Goal: Information Seeking & Learning: Learn about a topic

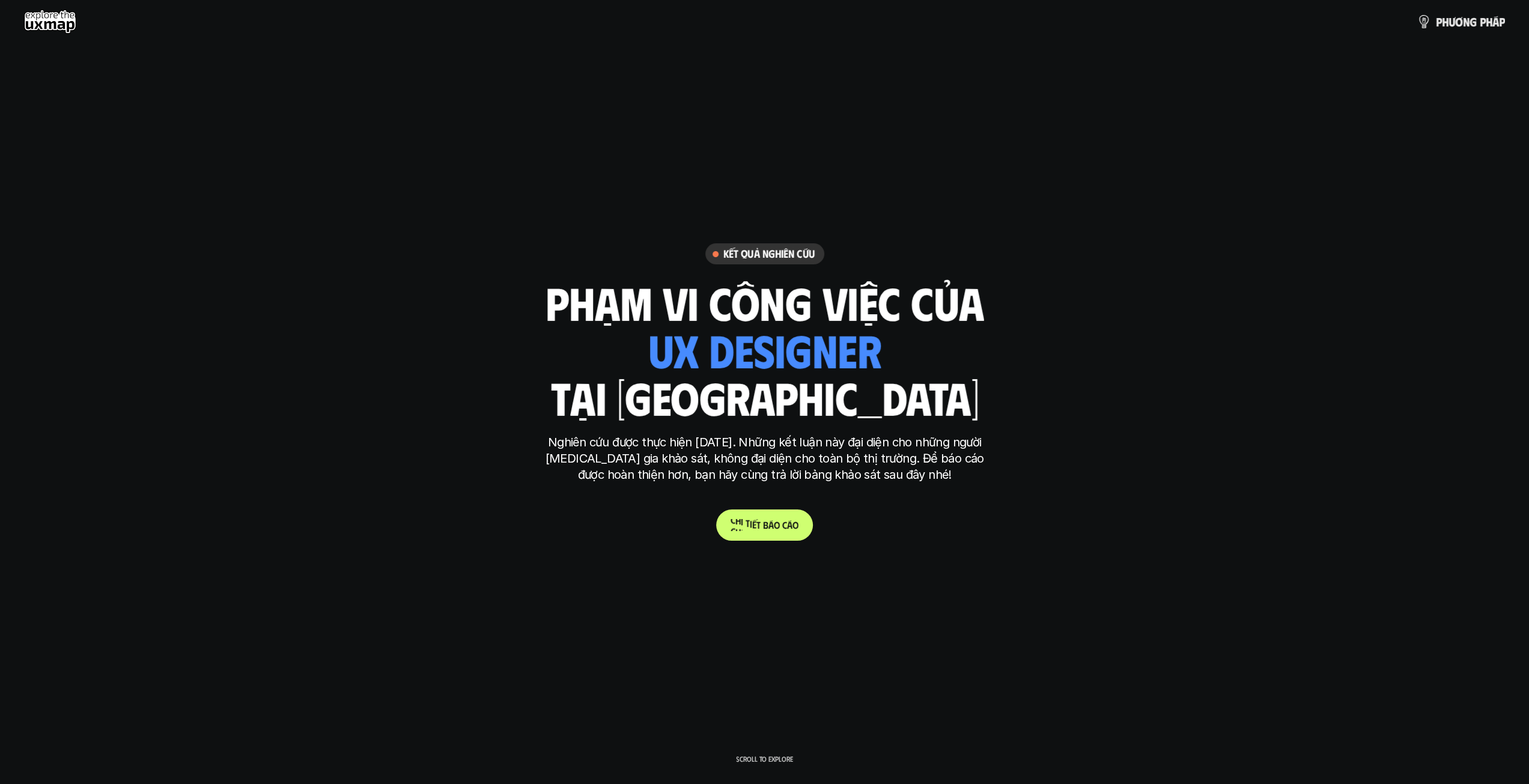
click at [784, 523] on p "C h i t i ế t b á o c á o" at bounding box center [765, 524] width 68 height 12
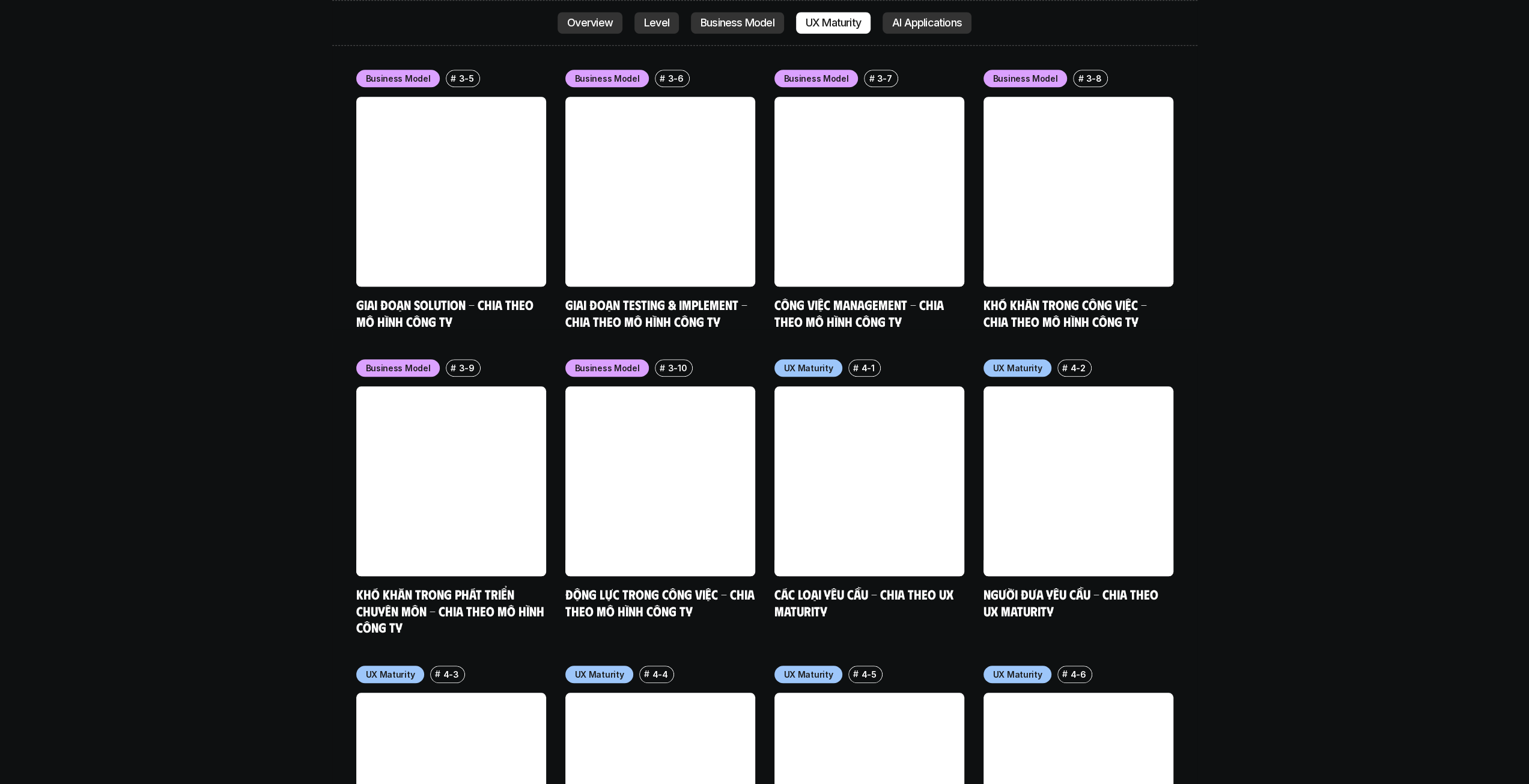
scroll to position [5340, 0]
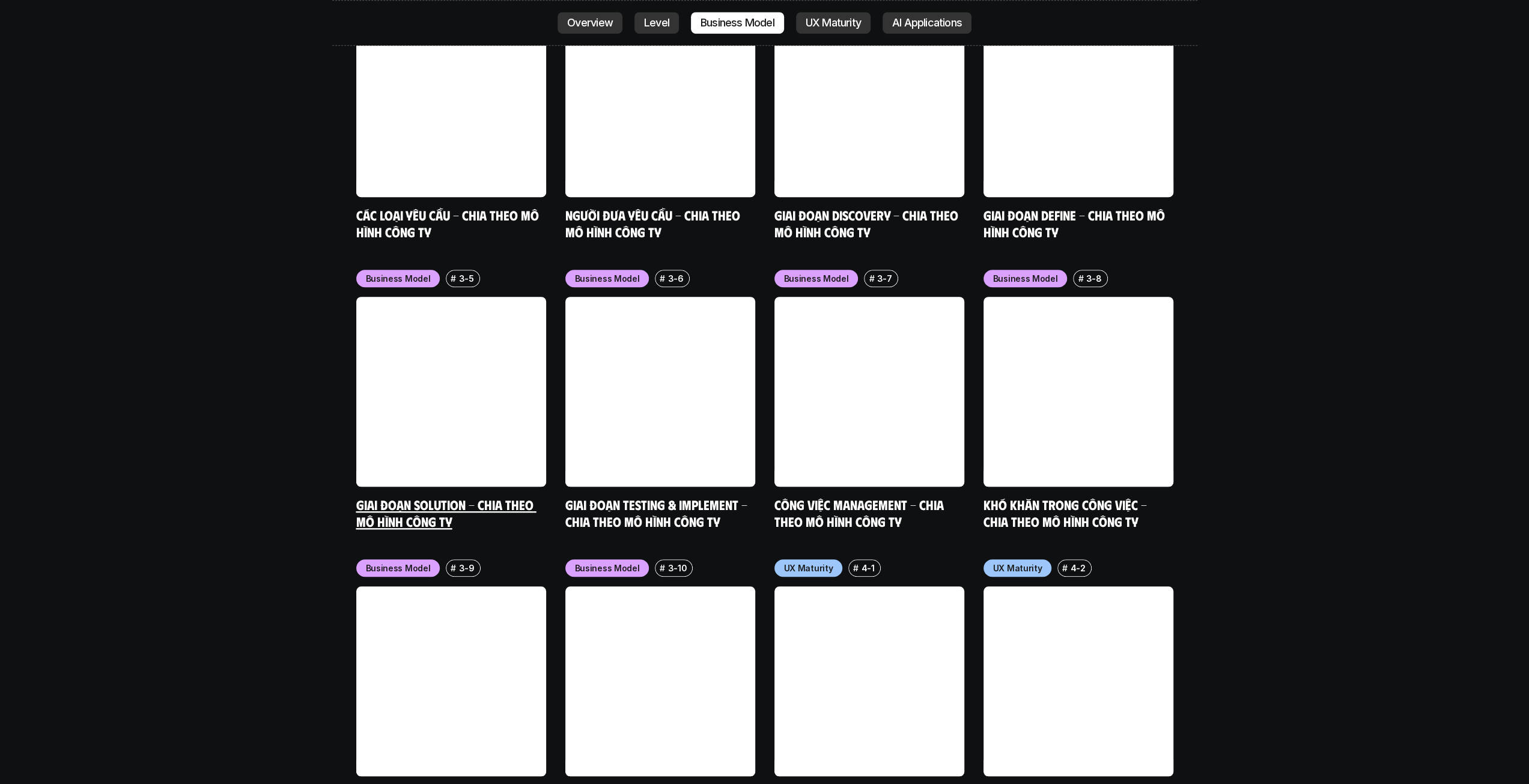
click at [455, 360] on link at bounding box center [451, 391] width 190 height 190
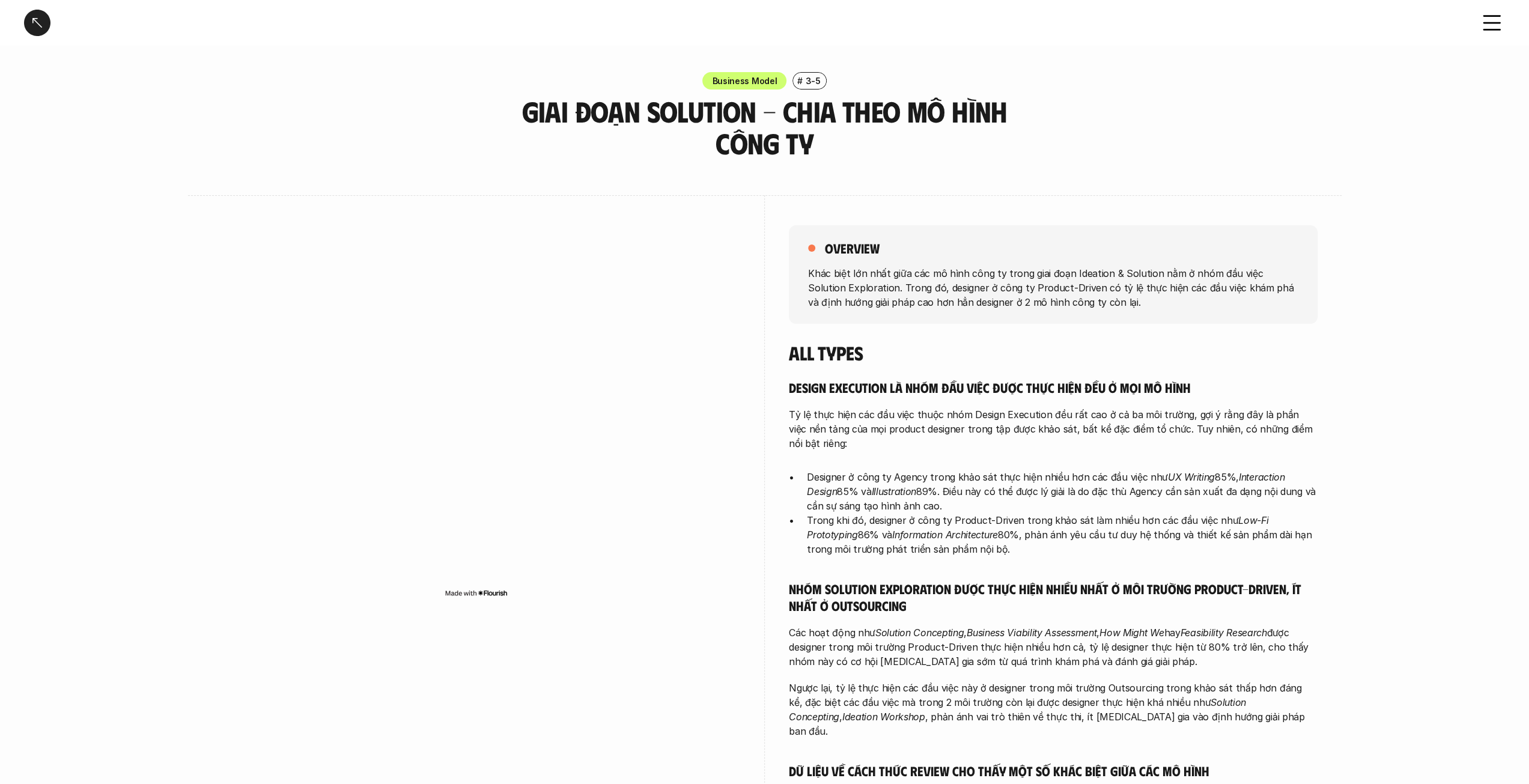
click at [41, 18] on div at bounding box center [37, 22] width 26 height 26
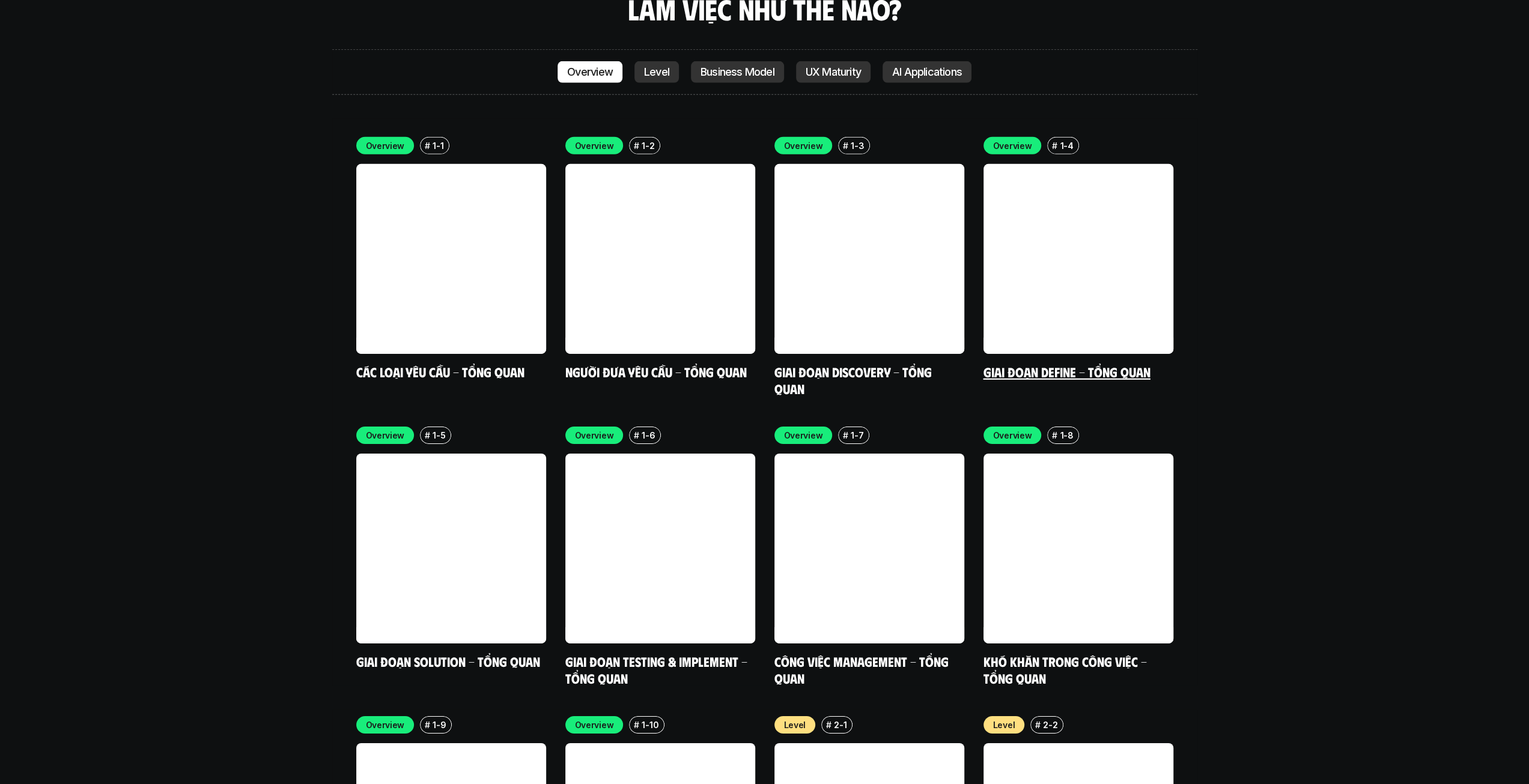
click at [1113, 212] on link at bounding box center [1078, 259] width 190 height 190
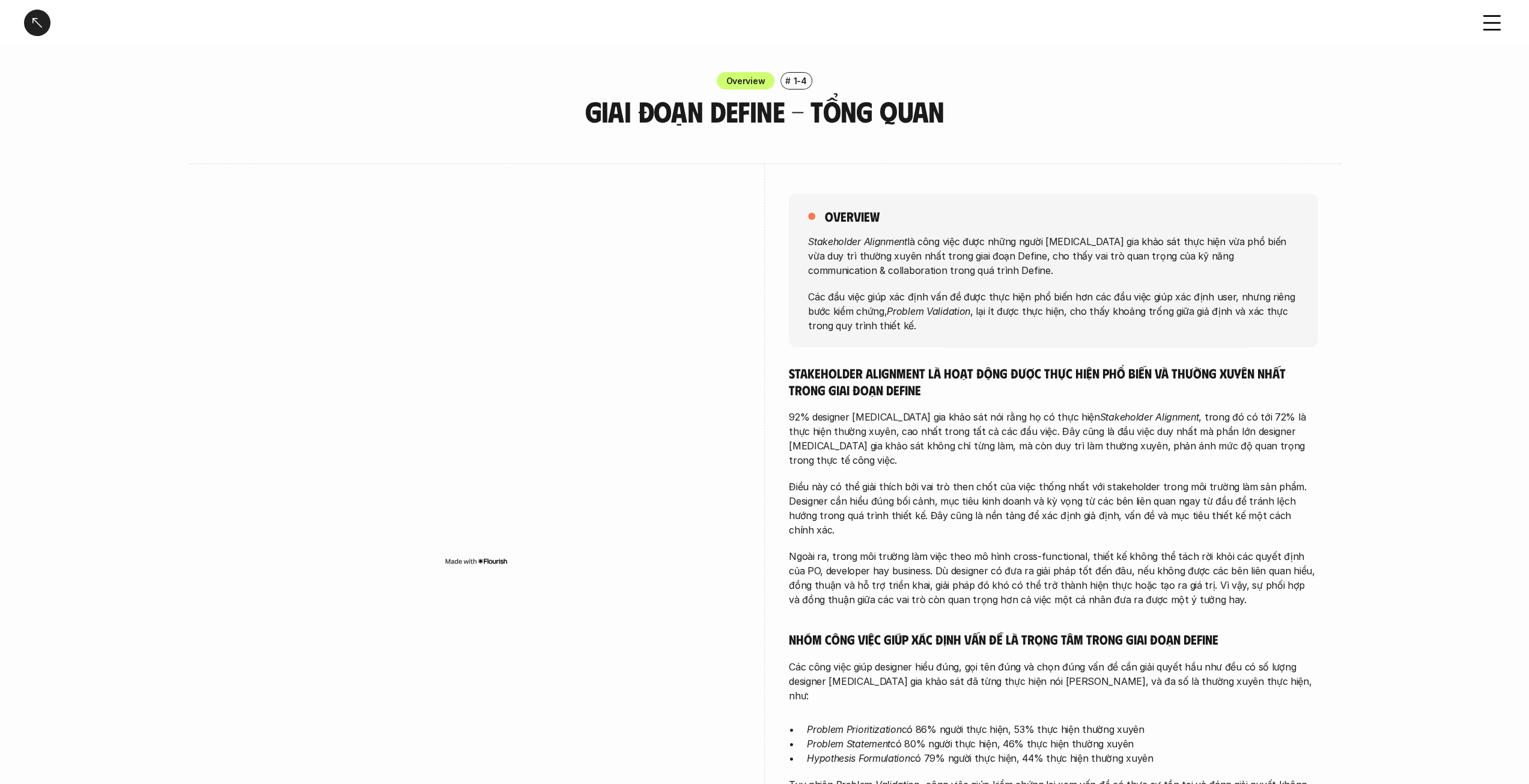
click at [35, 16] on div at bounding box center [37, 22] width 26 height 26
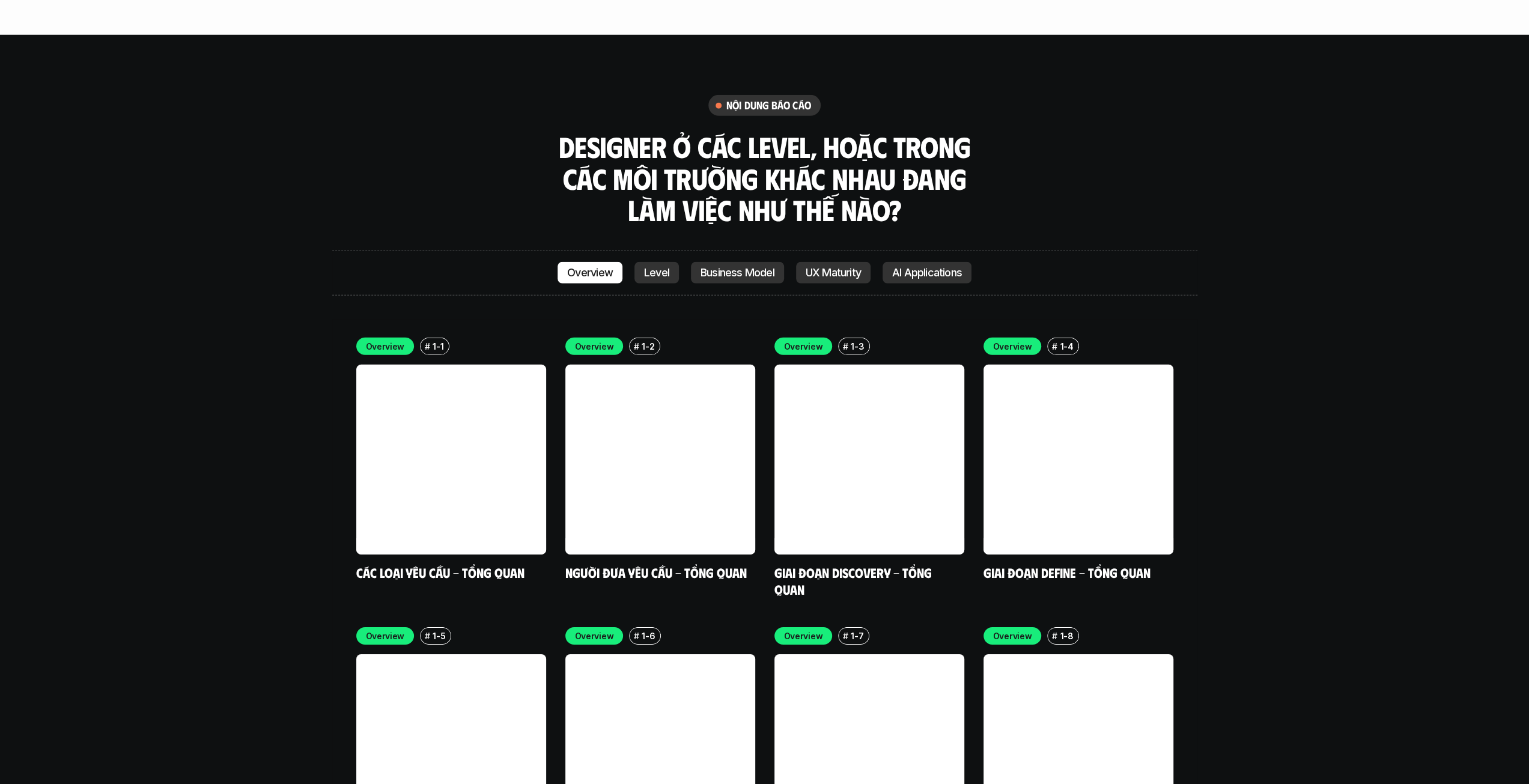
scroll to position [3737, 0]
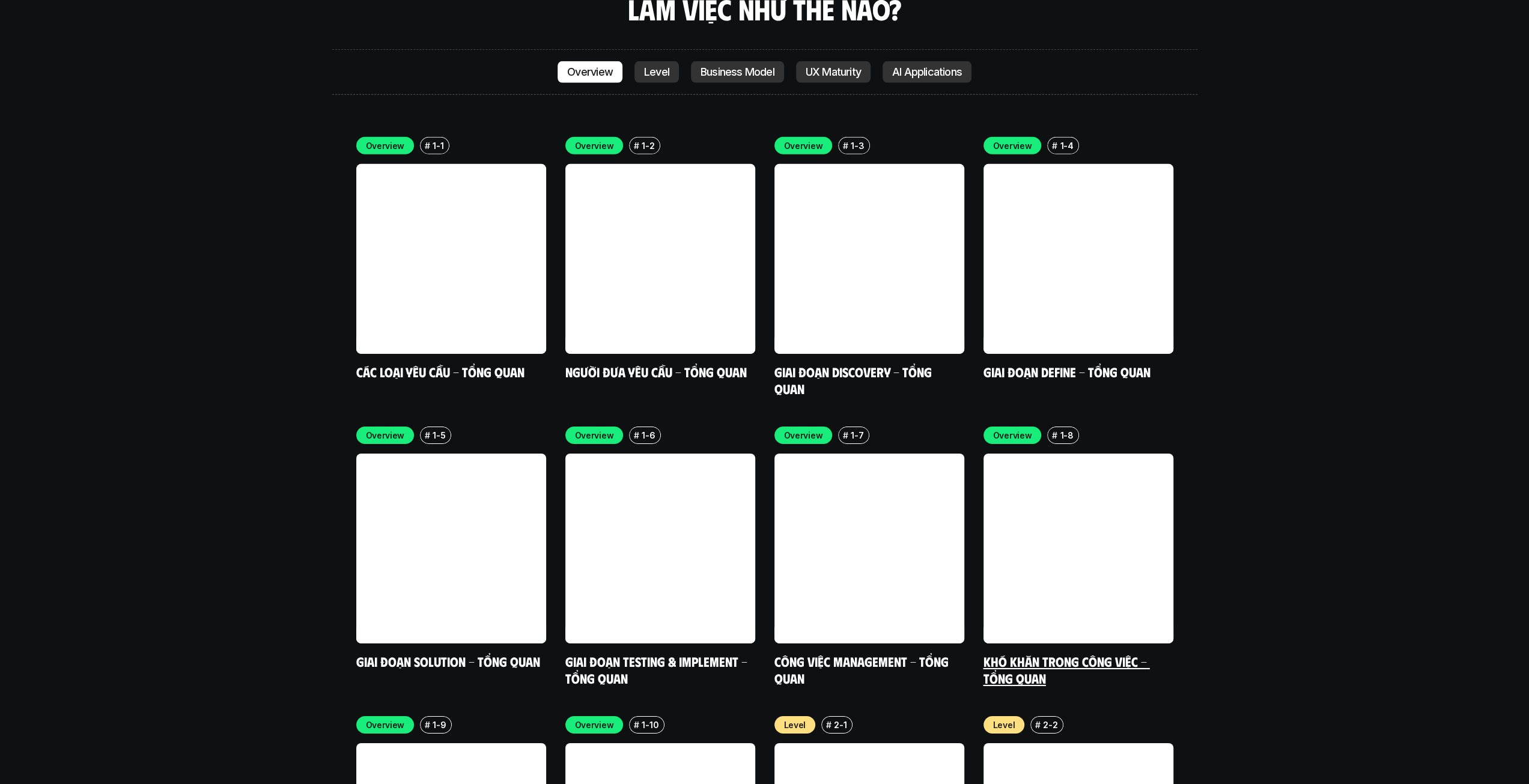
click at [1051, 488] on link at bounding box center [1078, 548] width 190 height 190
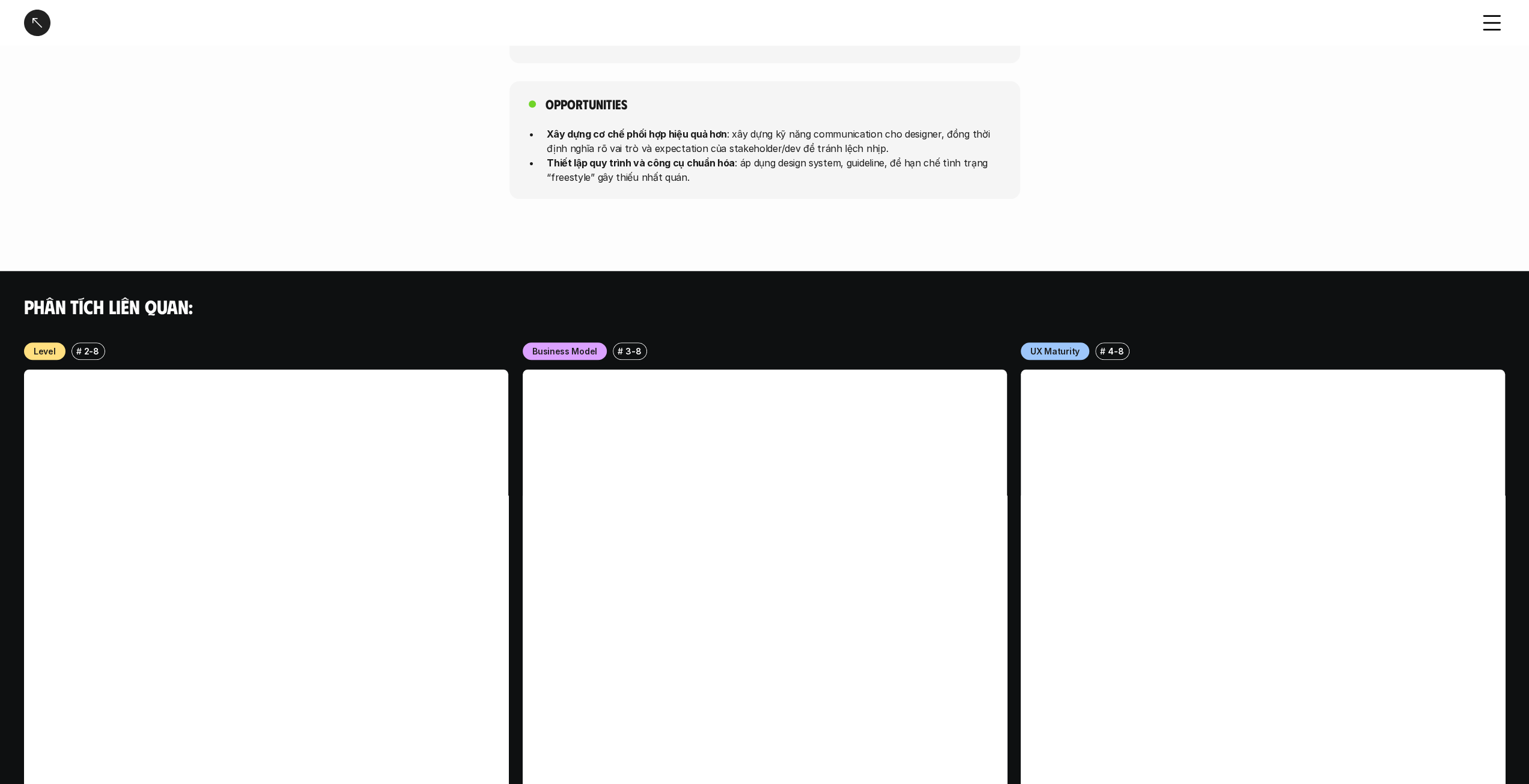
scroll to position [1177, 0]
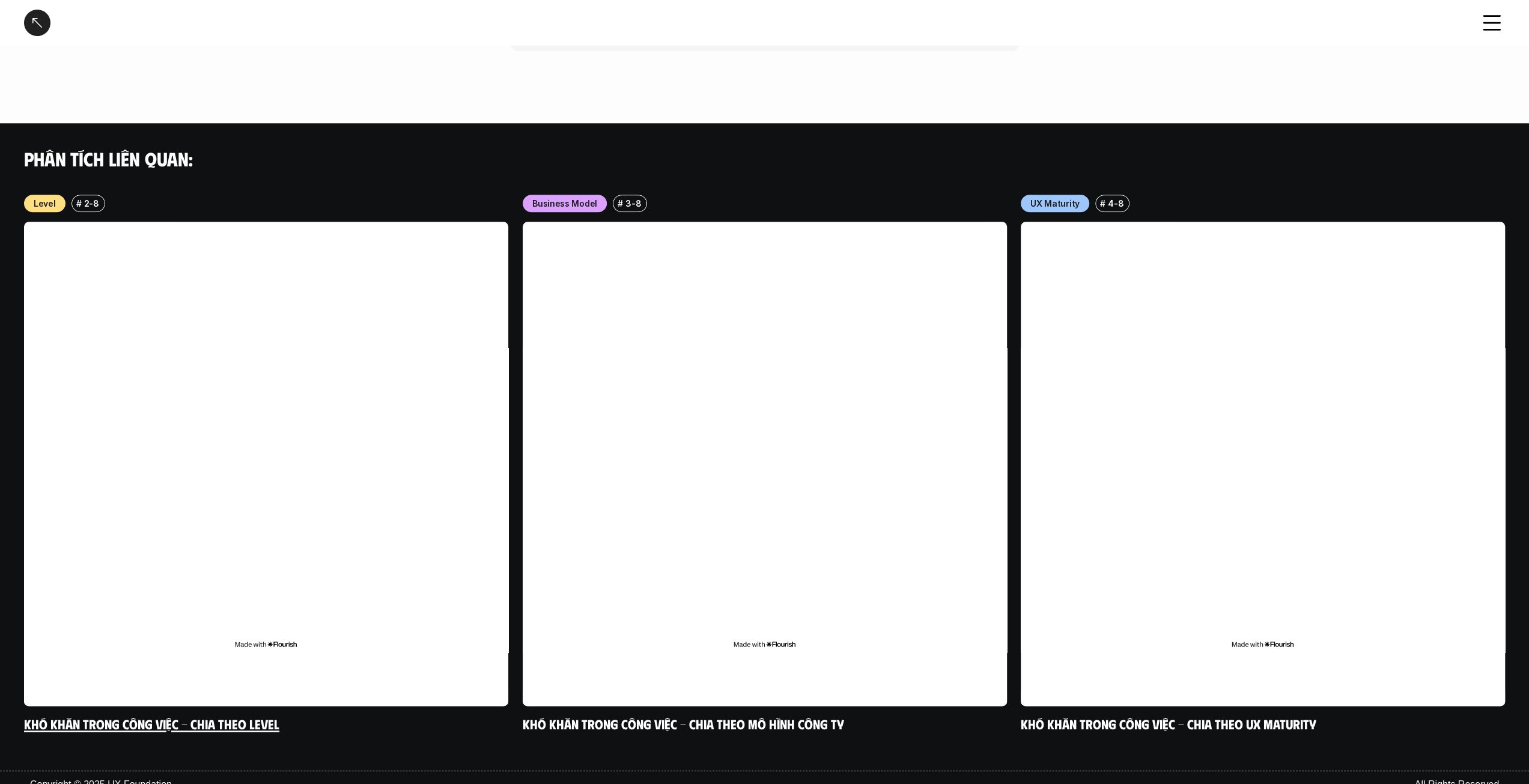
click at [218, 379] on link at bounding box center [266, 463] width 484 height 484
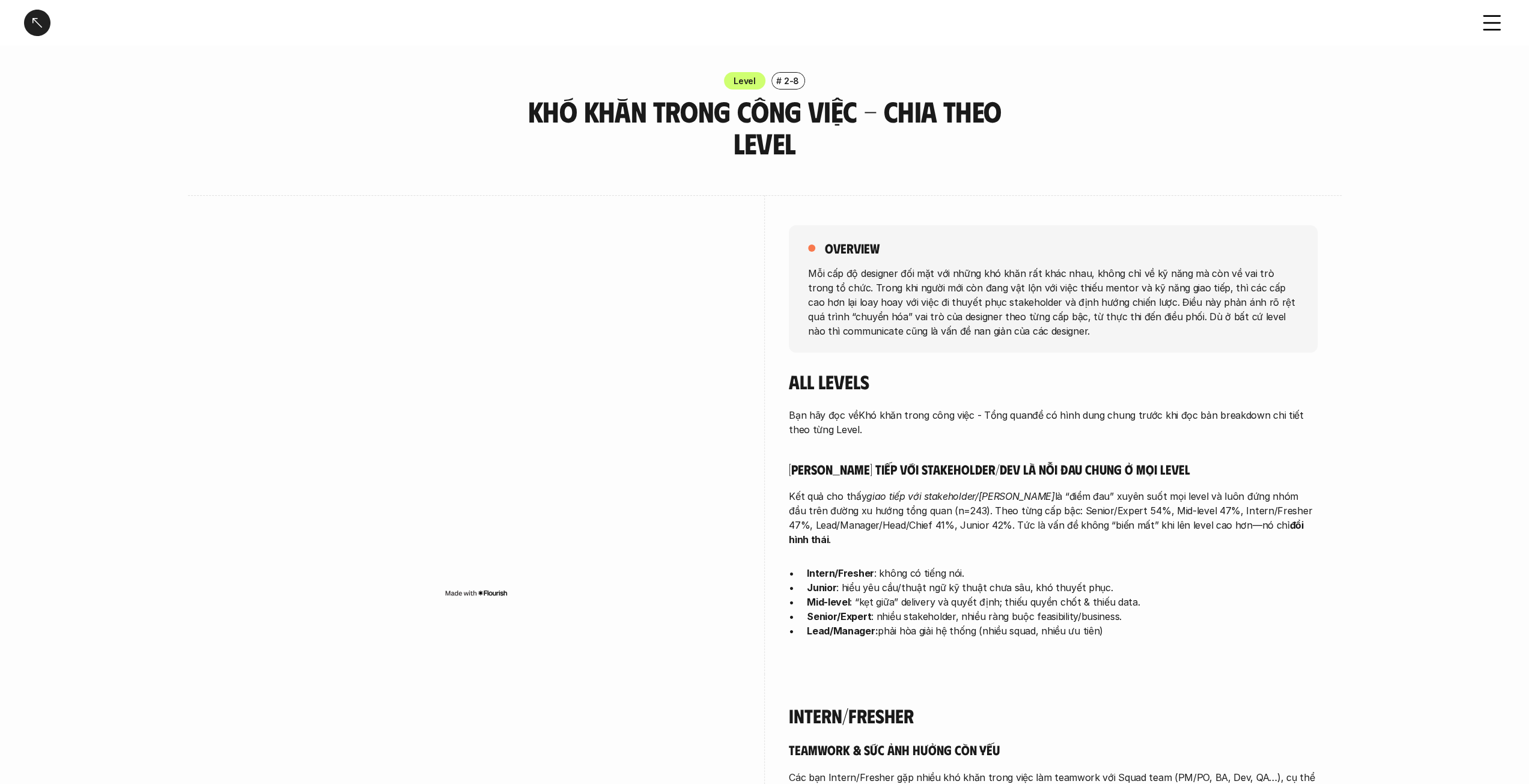
click at [37, 19] on div at bounding box center [37, 22] width 26 height 26
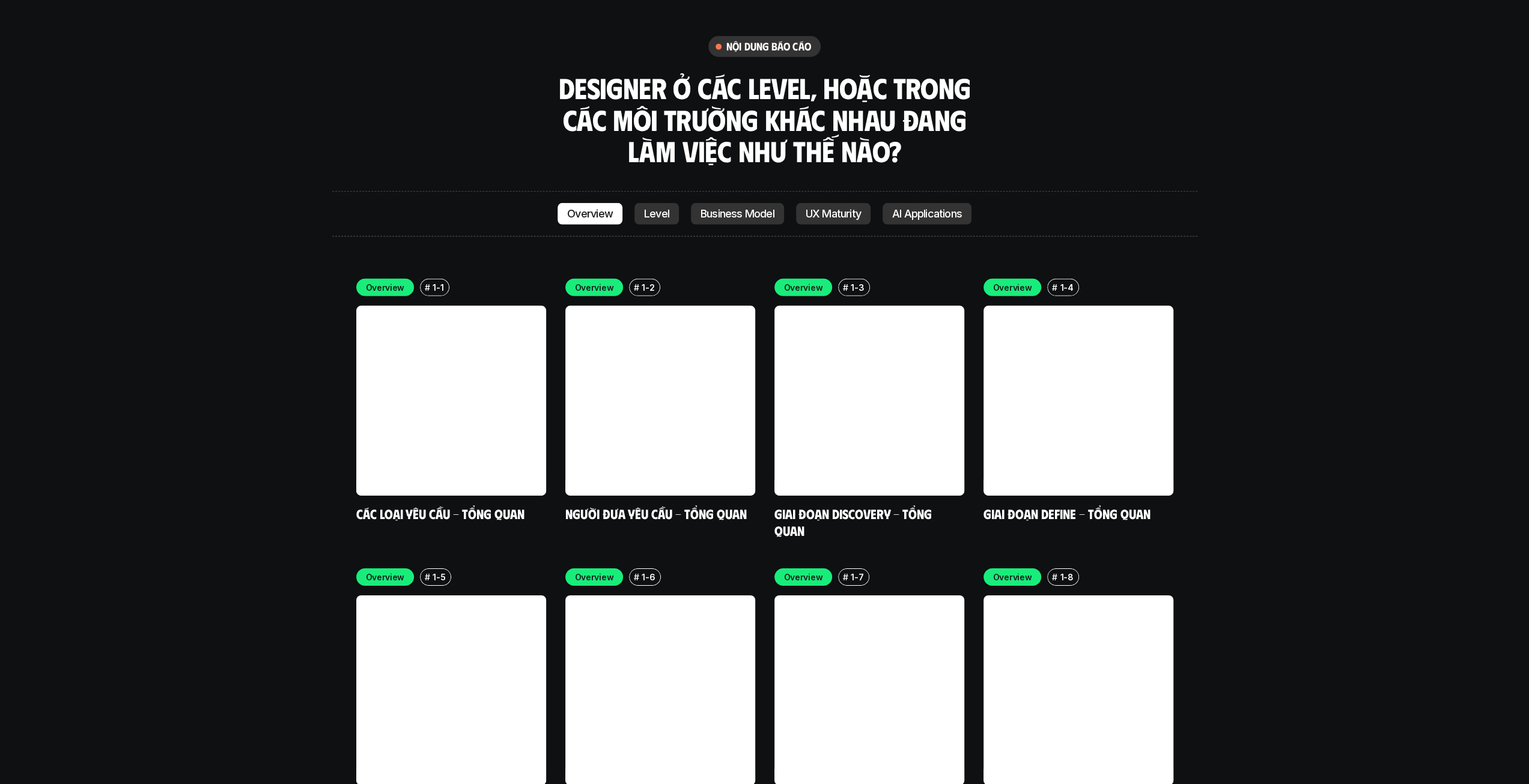
scroll to position [3739, 0]
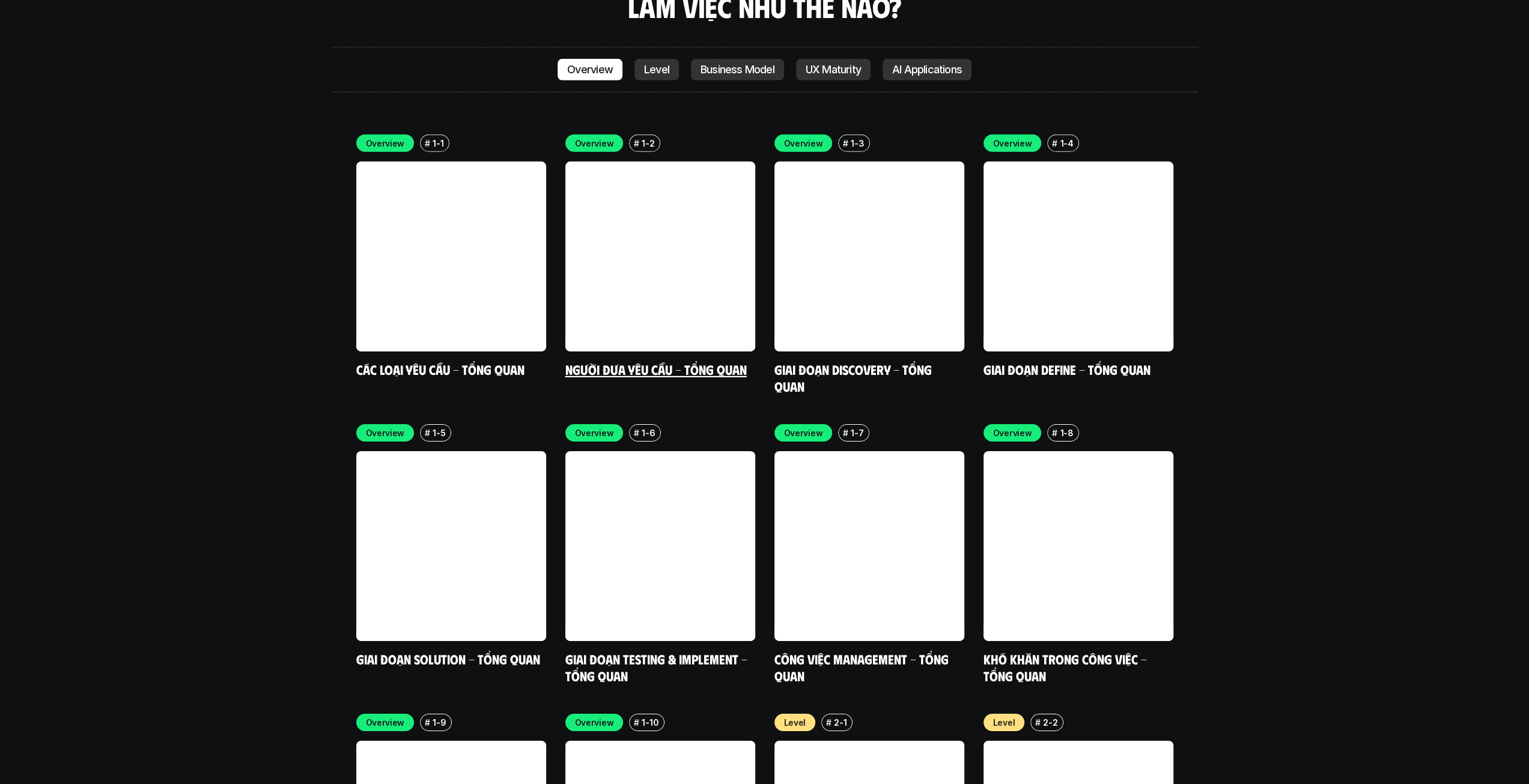
click at [671, 203] on link at bounding box center [661, 257] width 190 height 190
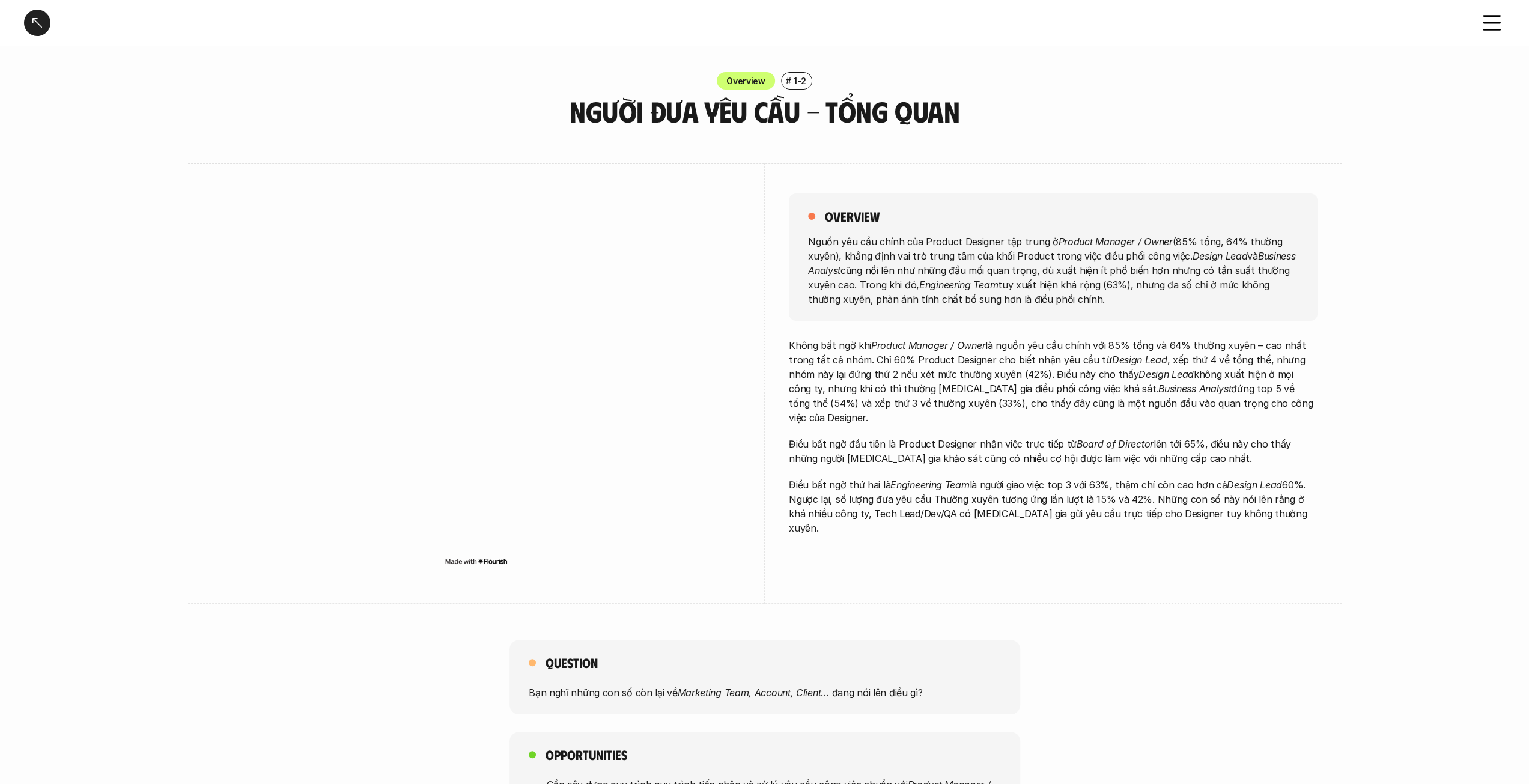
click at [35, 22] on div at bounding box center [37, 22] width 26 height 26
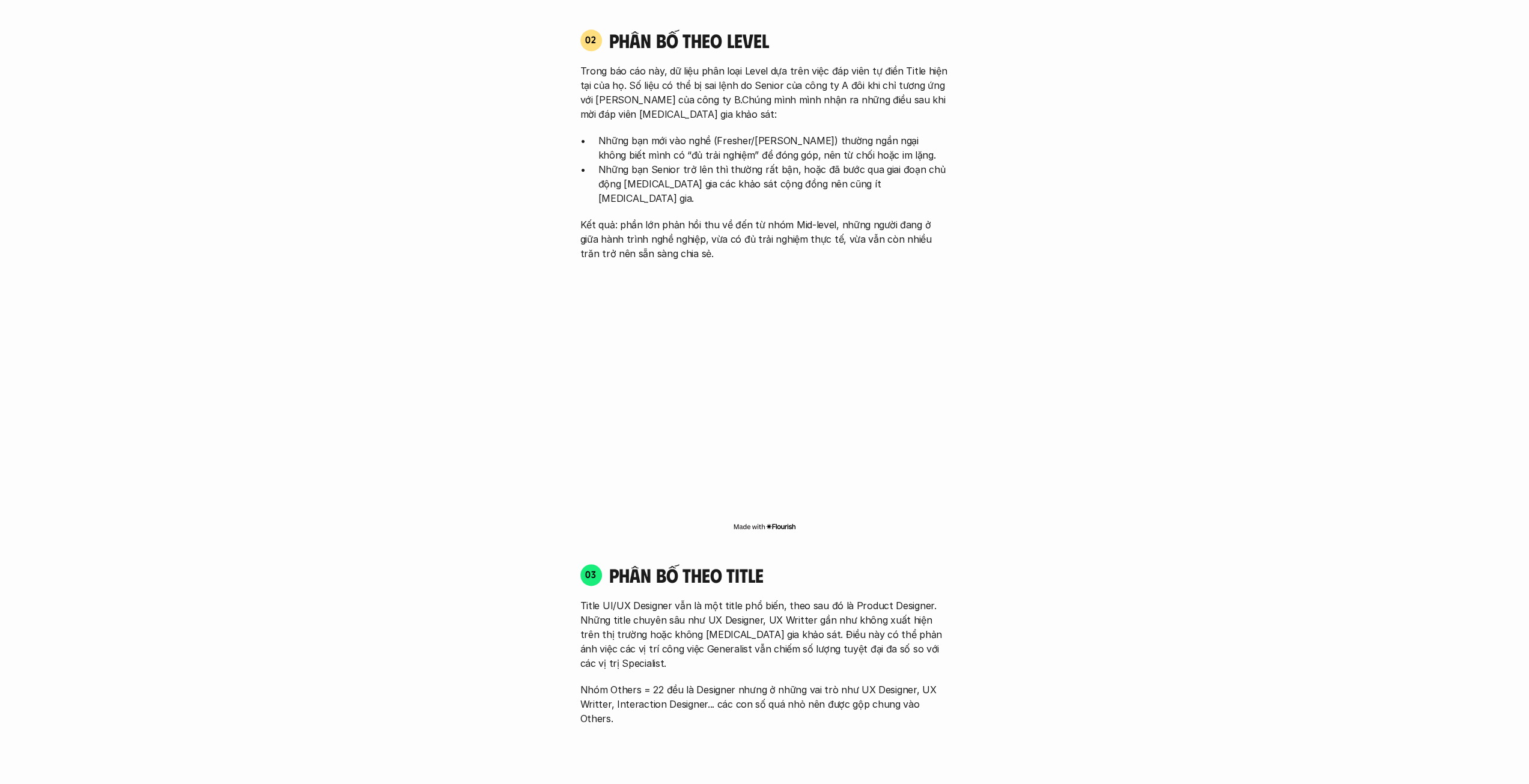
scroll to position [1735, 0]
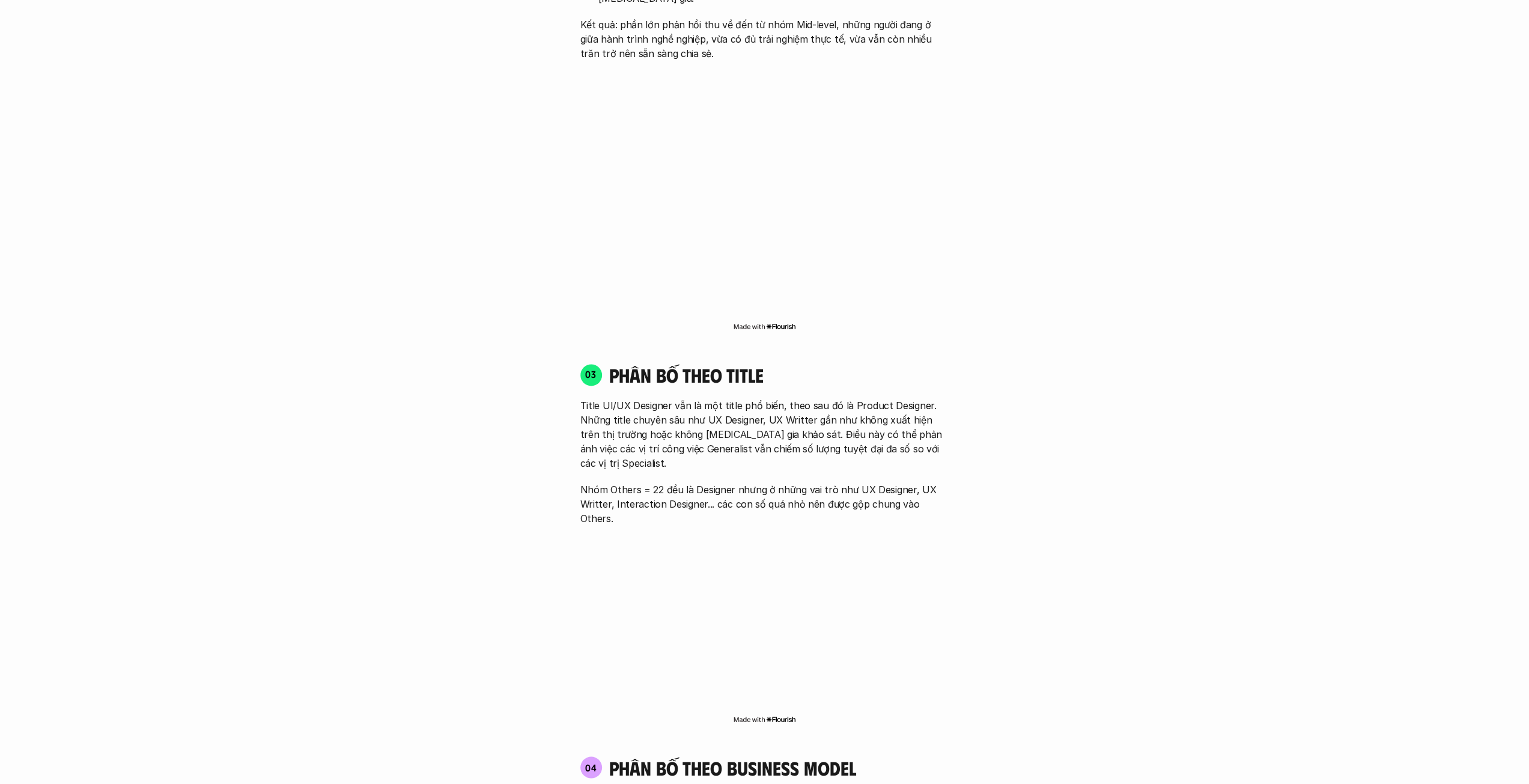
click at [961, 414] on div "01 Phân bố theo background 03 nhóm ngành chính của những người [MEDICAL_DATA] g…" at bounding box center [764, 462] width 769 height 2196
click at [284, 257] on div "Đối tượng khảo sát Product Designer là cách gọi chung để chỉ những người đang l…" at bounding box center [765, 322] width 1433 height 2475
